Goal: Check status: Check status

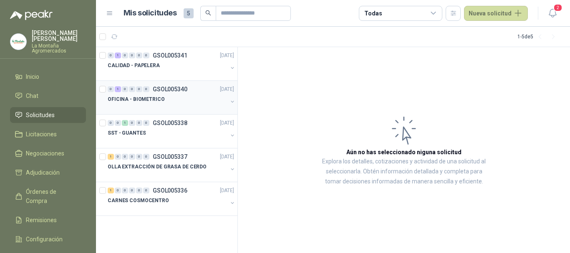
click at [183, 94] on div "0 1 0 0 0 0 GSOL005340 [DATE]" at bounding box center [172, 89] width 128 height 10
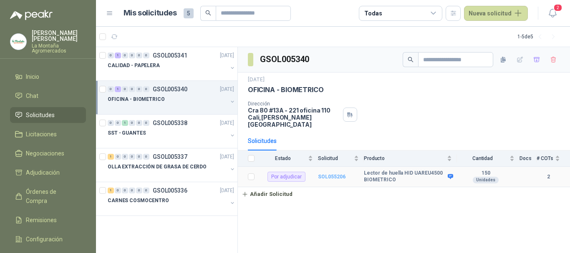
click at [329, 174] on b "SOL055206" at bounding box center [332, 177] width 28 height 6
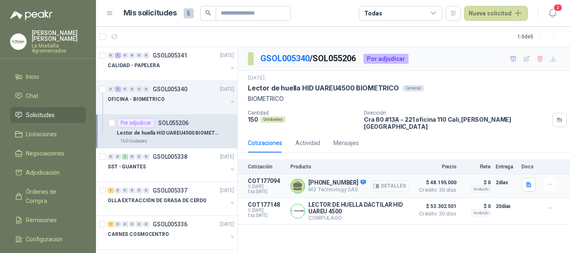
click at [391, 181] on button "Detalles" at bounding box center [389, 186] width 39 height 11
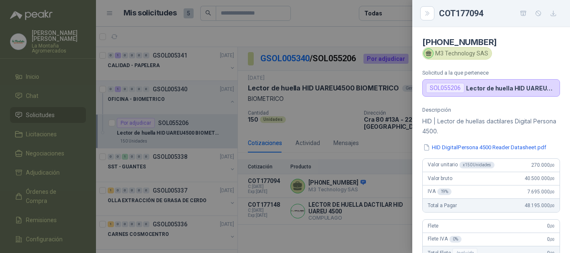
click at [354, 237] on div at bounding box center [285, 126] width 570 height 253
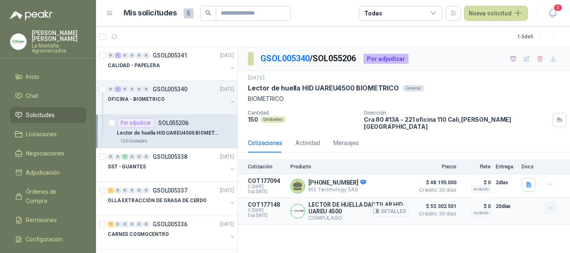
click at [547, 206] on icon "button" at bounding box center [549, 208] width 7 height 7
click at [506, 222] on div "GSOL005340 / SOL055206 Por adjudicar [DATE] Lector de huella HID UAREU4500 BIOM…" at bounding box center [404, 150] width 332 height 206
click at [531, 182] on icon "button" at bounding box center [528, 184] width 5 height 5
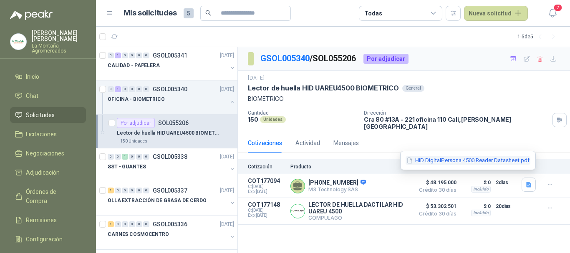
click at [435, 162] on button "HID DigitalPersona 4500 Reader Datasheet.pdf" at bounding box center [467, 160] width 125 height 9
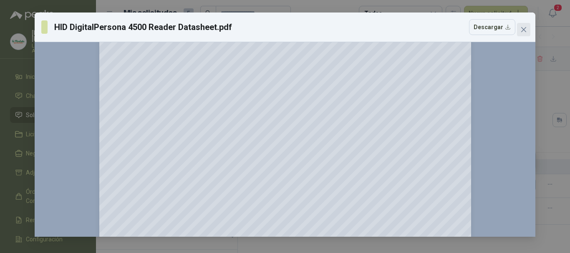
scroll to position [709, 0]
click at [500, 28] on button "Descargar" at bounding box center [492, 27] width 46 height 16
click at [523, 29] on icon "close" at bounding box center [523, 29] width 5 height 5
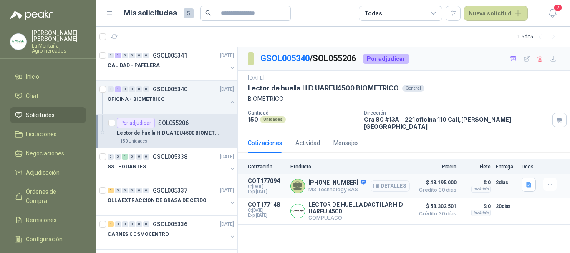
click at [390, 183] on button "Detalles" at bounding box center [389, 186] width 39 height 11
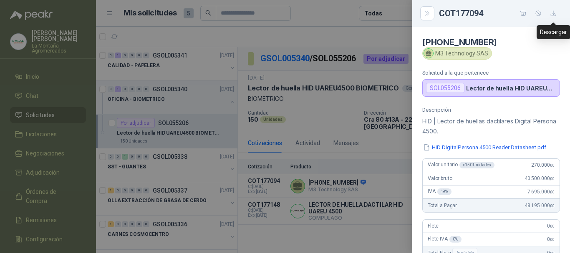
click at [556, 15] on icon "button" at bounding box center [553, 13] width 5 height 5
click at [424, 15] on icon "Close" at bounding box center [427, 13] width 7 height 7
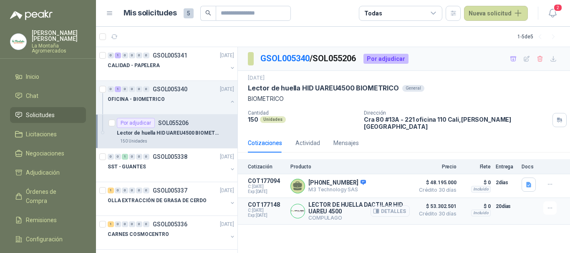
click at [387, 208] on button "Detalles" at bounding box center [389, 211] width 39 height 11
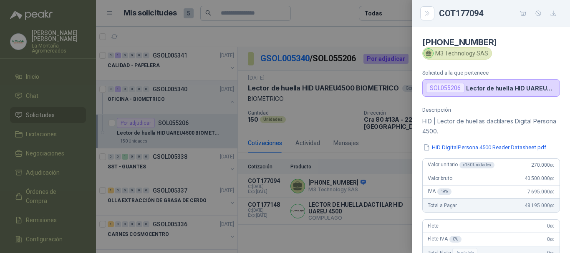
scroll to position [166, 0]
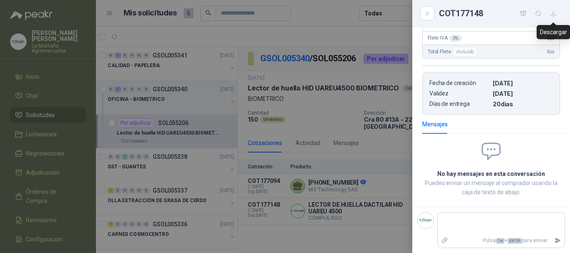
click at [552, 14] on icon "button" at bounding box center [553, 13] width 7 height 7
click at [363, 232] on div at bounding box center [285, 126] width 570 height 253
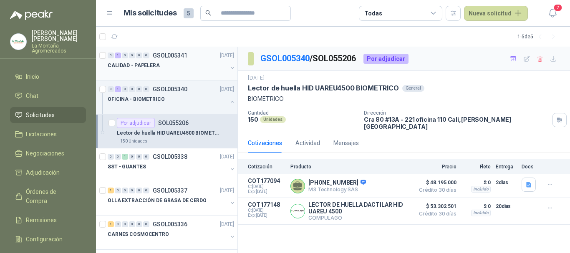
click at [169, 70] on div at bounding box center [168, 73] width 120 height 7
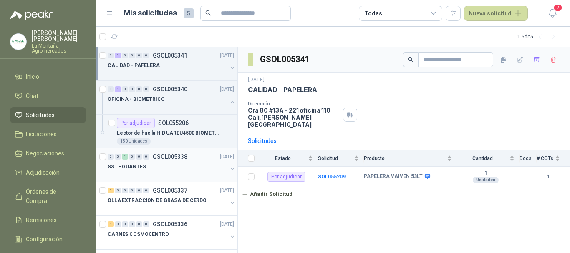
click at [137, 179] on div "0 0 1 0 0 0 GSOL005338 [DATE] SST - GUANTES" at bounding box center [166, 165] width 141 height 34
click at [151, 171] on div "SST - GUANTES" at bounding box center [168, 167] width 120 height 10
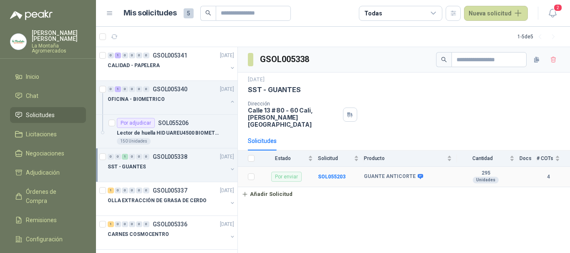
click at [548, 173] on b "4" at bounding box center [547, 177] width 23 height 8
click at [330, 173] on td "SOL055203" at bounding box center [341, 177] width 46 height 20
click at [334, 174] on b "SOL055203" at bounding box center [332, 177] width 28 height 6
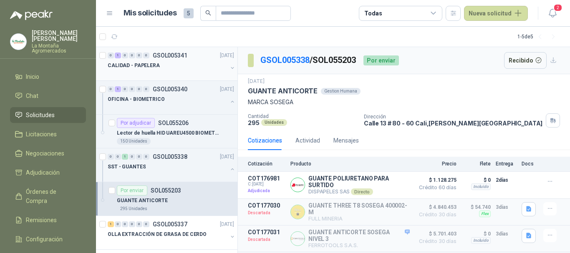
click at [192, 60] on div "0 1 0 0 0 0 GSOL005341 [DATE]" at bounding box center [172, 55] width 128 height 10
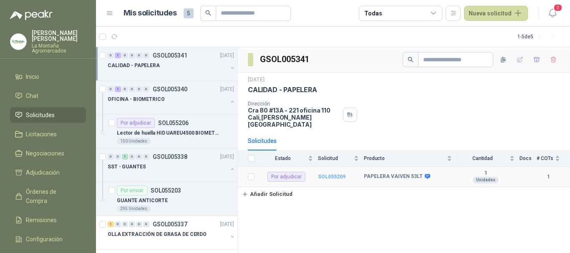
click at [336, 174] on b "SOL055209" at bounding box center [332, 177] width 28 height 6
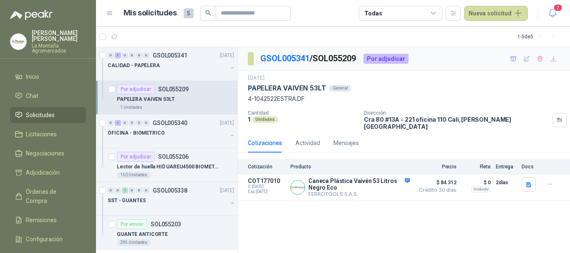
click at [216, 88] on div "Por adjudicar SOL055209" at bounding box center [175, 89] width 117 height 10
